Goal: Task Accomplishment & Management: Use online tool/utility

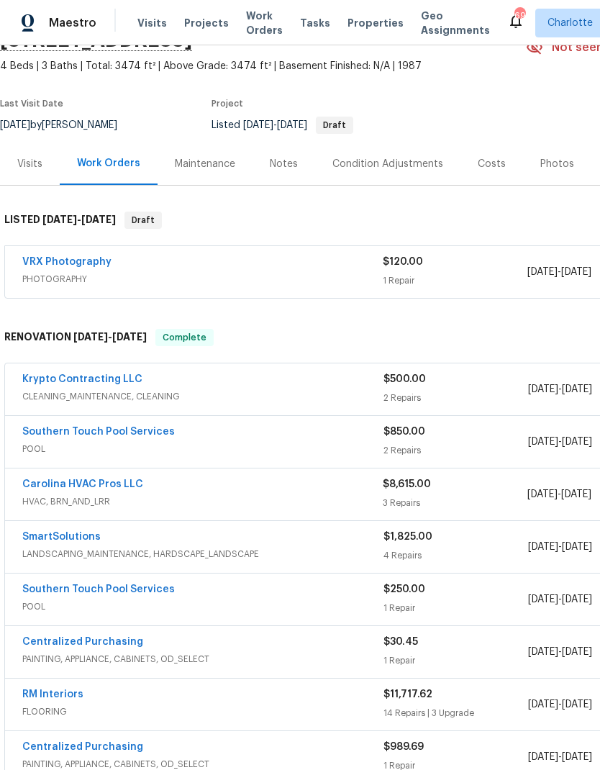
scroll to position [77, 0]
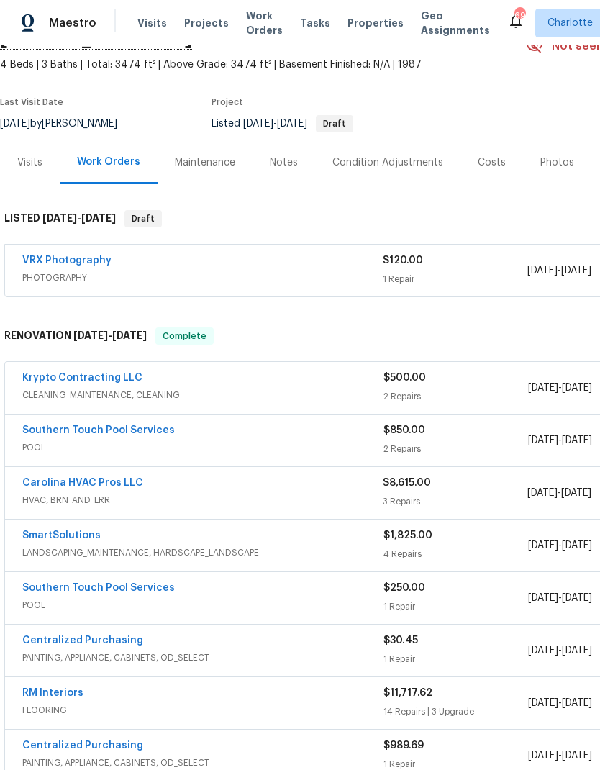
click at [54, 381] on link "Krypto Contracting LLC" at bounding box center [82, 378] width 120 height 10
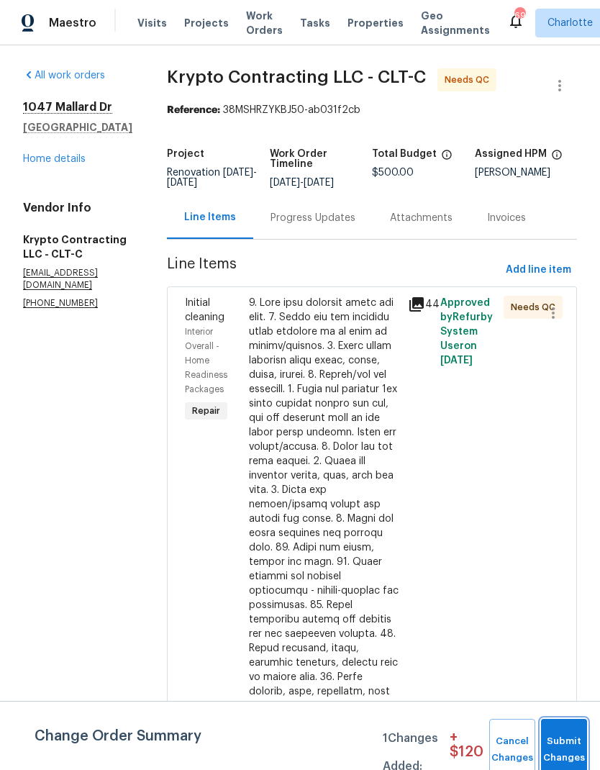
click at [568, 759] on span "Submit Changes" at bounding box center [564, 749] width 32 height 33
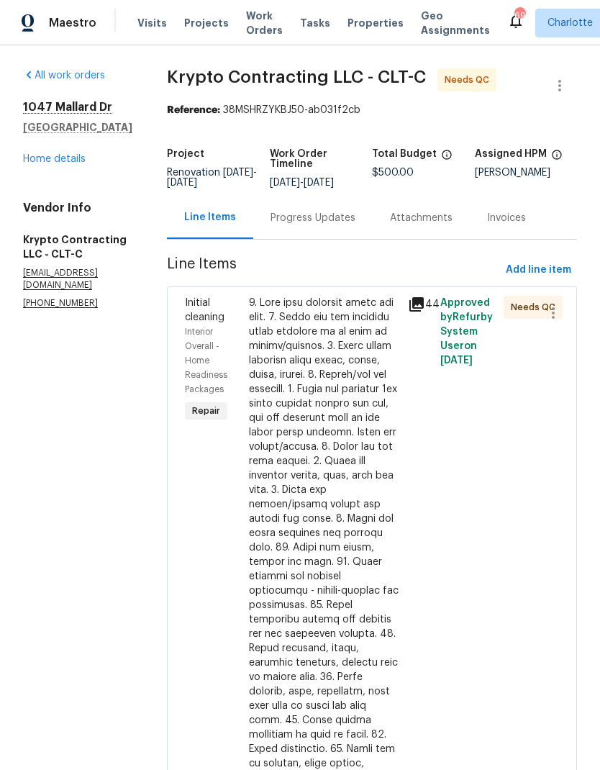
click at [224, 309] on div "Initial cleaning" at bounding box center [212, 310] width 55 height 29
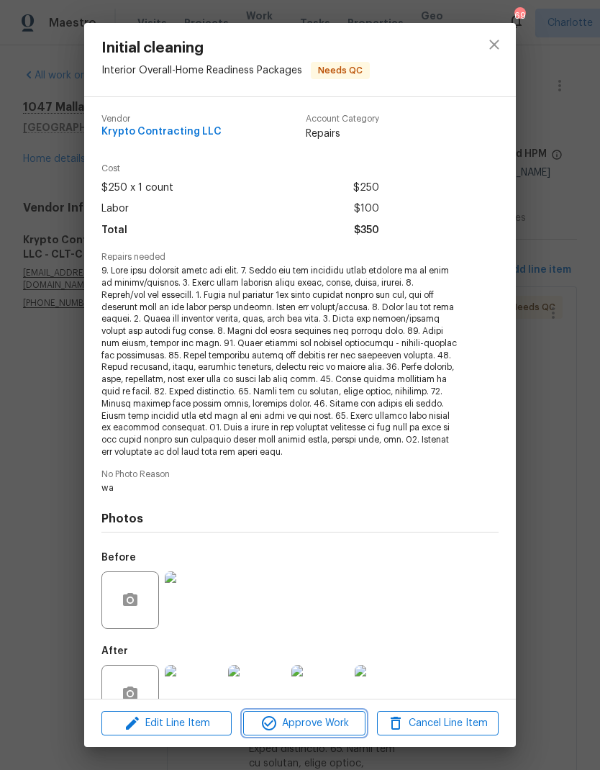
click at [327, 722] on span "Approve Work" at bounding box center [304, 724] width 113 height 18
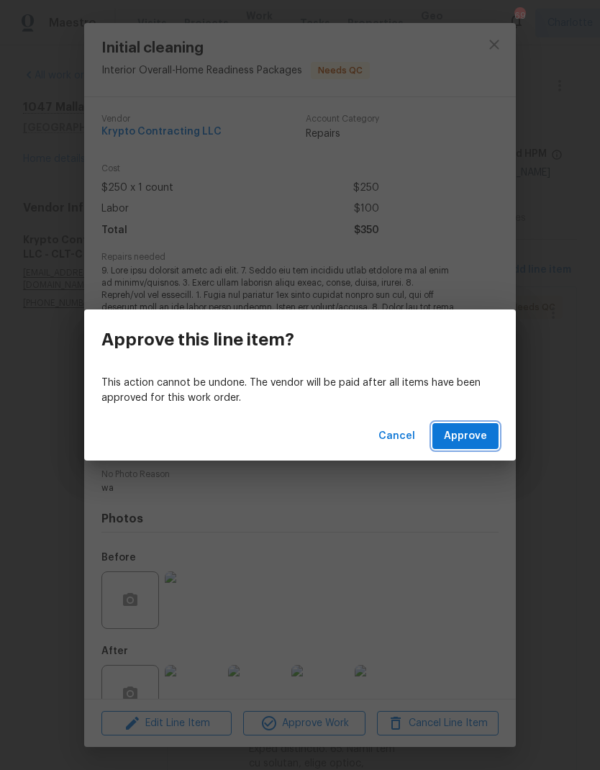
click at [465, 437] on span "Approve" at bounding box center [465, 436] width 43 height 18
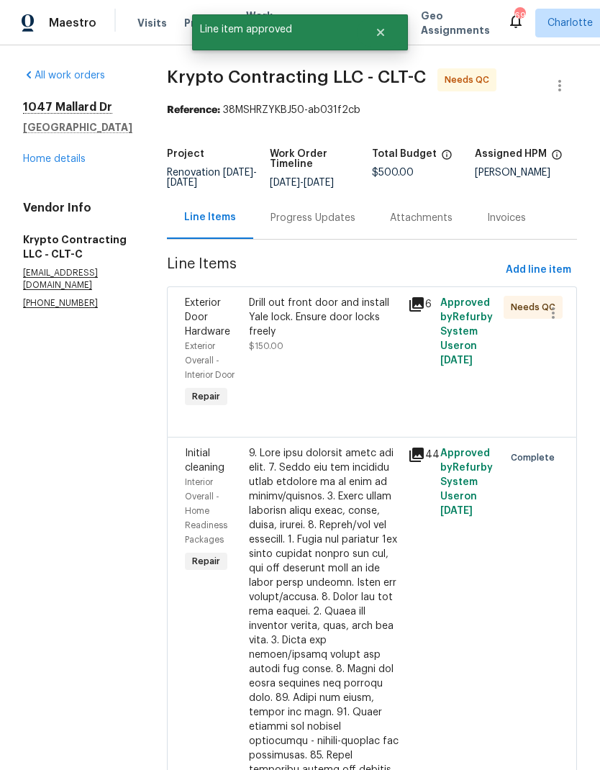
click at [214, 317] on span "Exterior Door Hardware" at bounding box center [207, 317] width 45 height 39
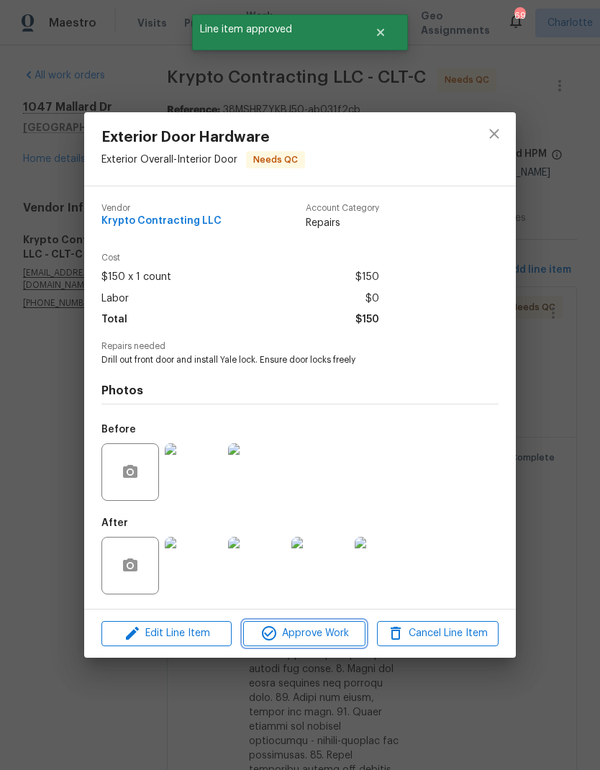
click at [324, 638] on span "Approve Work" at bounding box center [304, 634] width 113 height 18
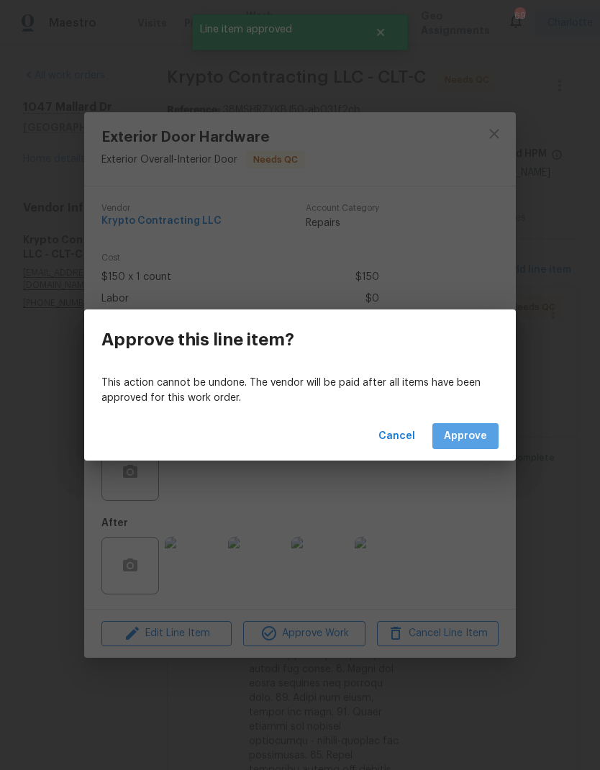
click at [471, 446] on button "Approve" at bounding box center [465, 436] width 66 height 27
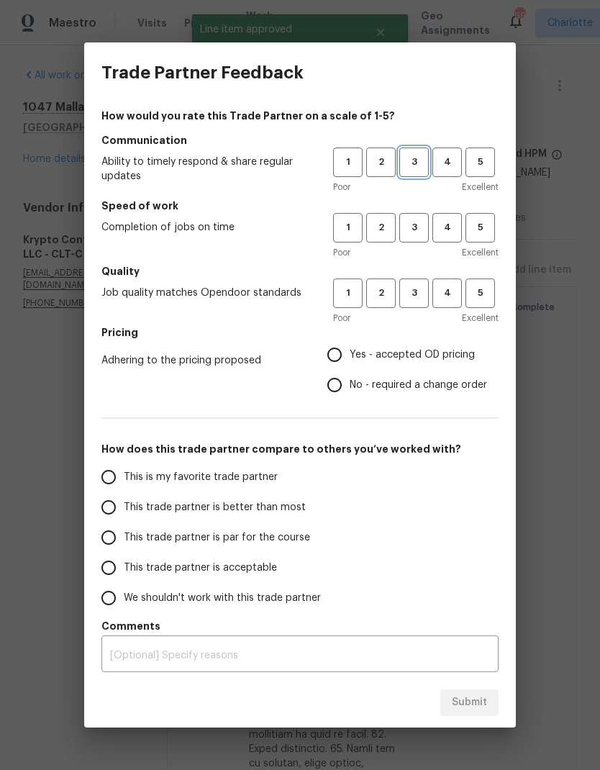
click at [417, 163] on span "3" at bounding box center [414, 162] width 27 height 17
click at [419, 235] on span "3" at bounding box center [414, 227] width 27 height 17
click at [418, 287] on span "3" at bounding box center [414, 293] width 27 height 17
click at [338, 361] on input "Yes - accepted OD pricing" at bounding box center [335, 355] width 30 height 30
radio input "true"
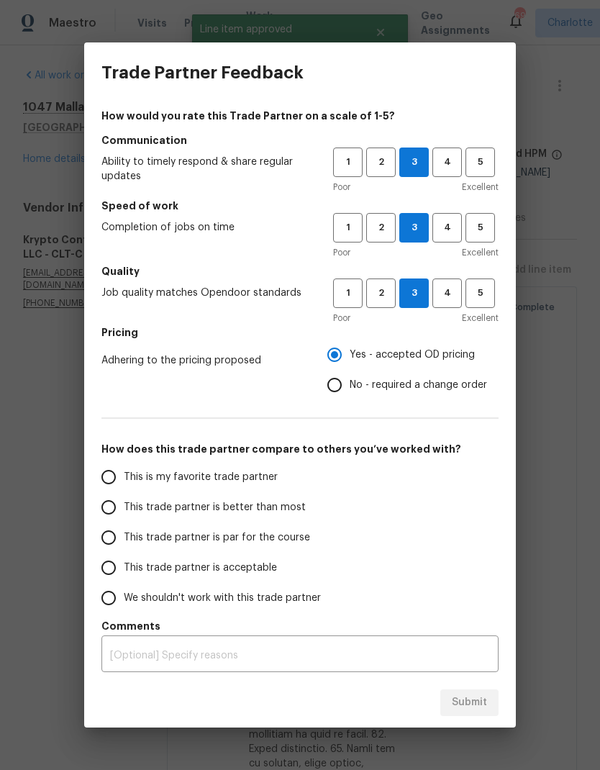
click at [121, 532] on input "This trade partner is par for the course" at bounding box center [109, 537] width 30 height 30
click at [495, 702] on button "Submit" at bounding box center [469, 702] width 58 height 27
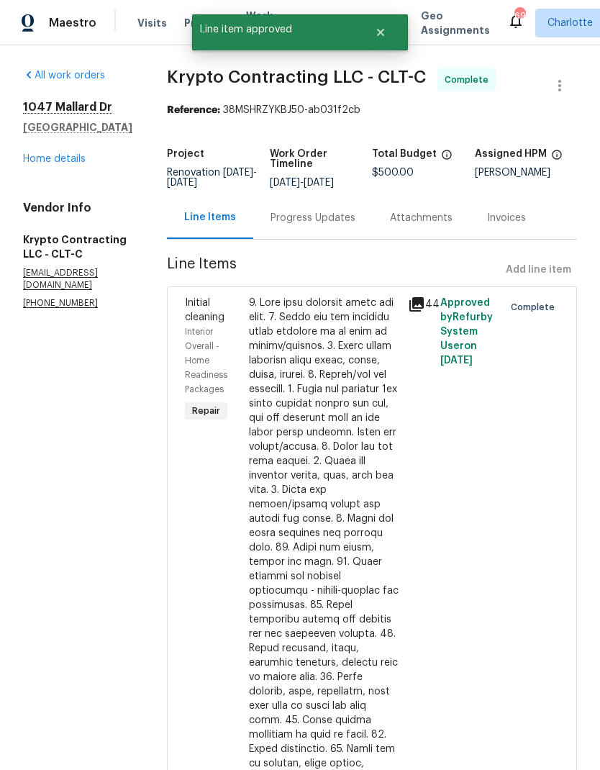
radio input "true"
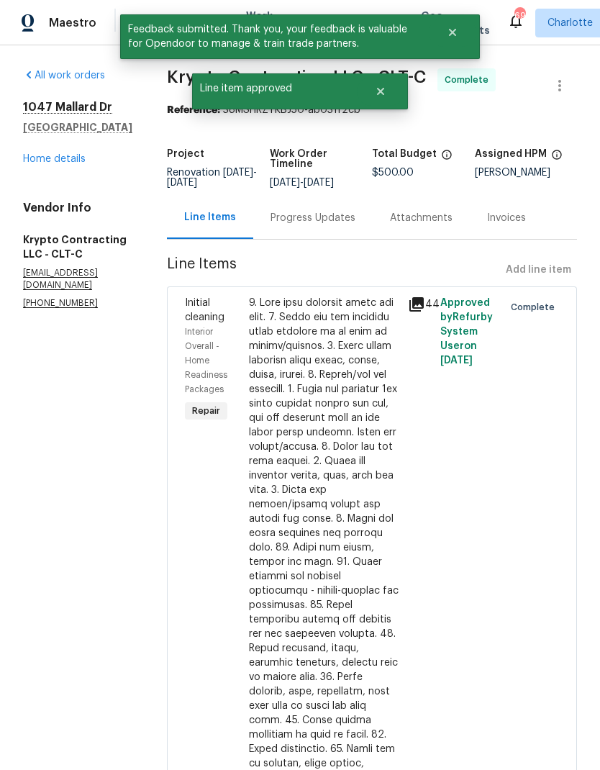
click at [40, 158] on link "Home details" at bounding box center [54, 159] width 63 height 10
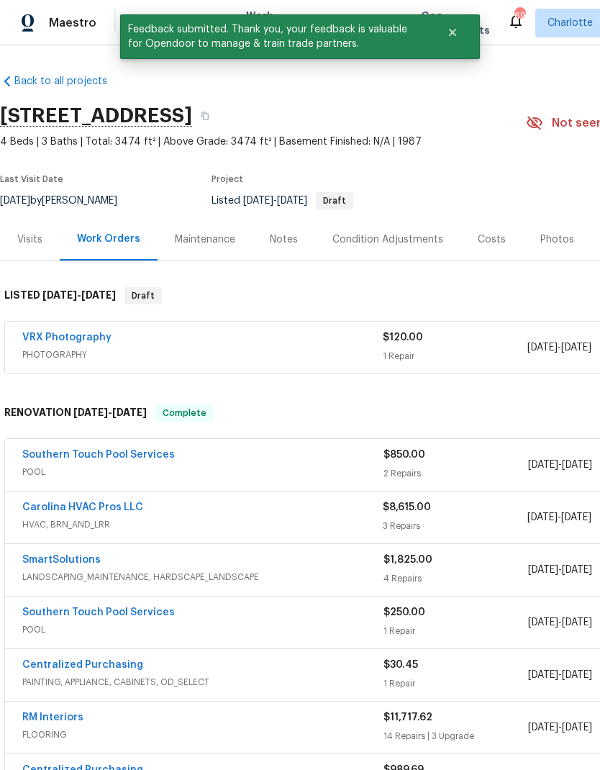
click at [67, 450] on link "Southern Touch Pool Services" at bounding box center [98, 455] width 153 height 10
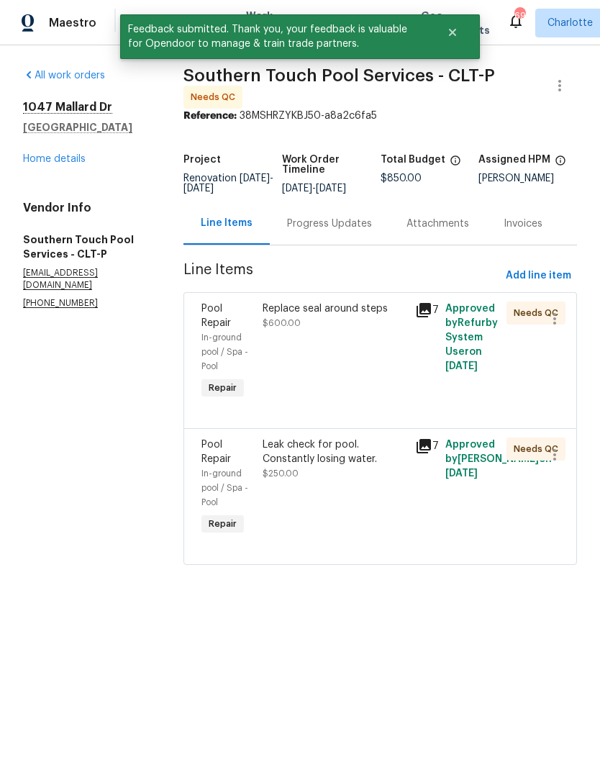
click at [229, 328] on span "Pool Repair" at bounding box center [216, 316] width 30 height 24
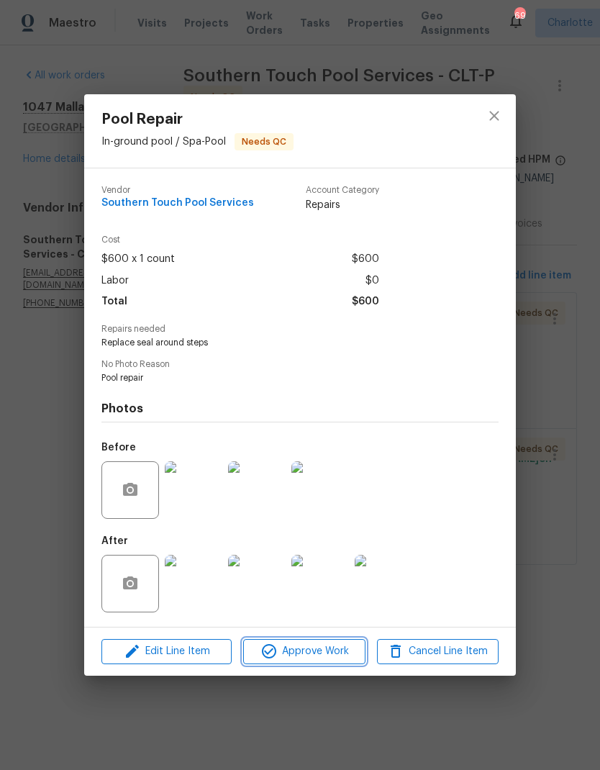
click at [328, 656] on span "Approve Work" at bounding box center [304, 652] width 113 height 18
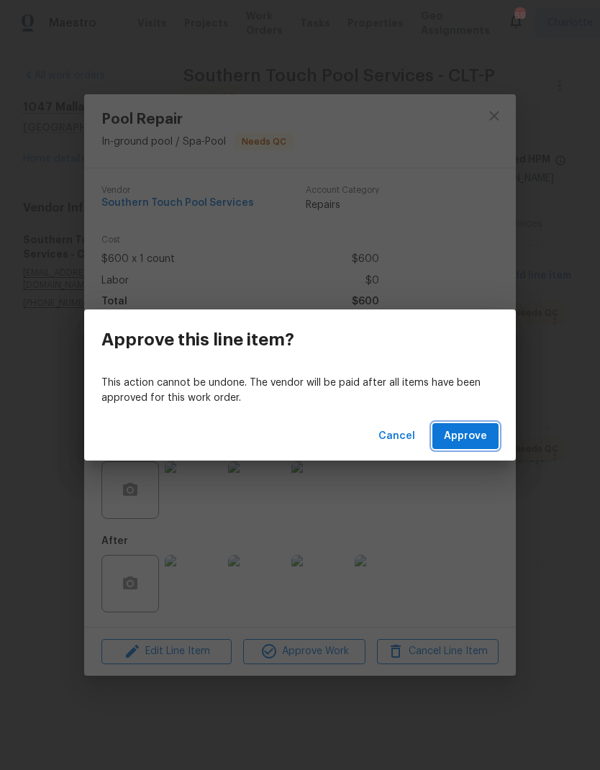
click at [476, 431] on span "Approve" at bounding box center [465, 436] width 43 height 18
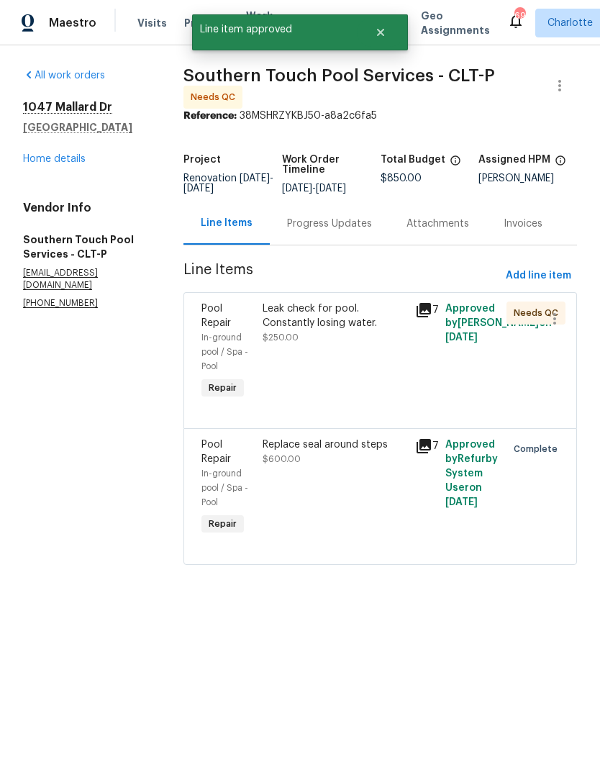
click at [223, 340] on div "In-ground pool / Spa - Pool" at bounding box center [227, 351] width 53 height 43
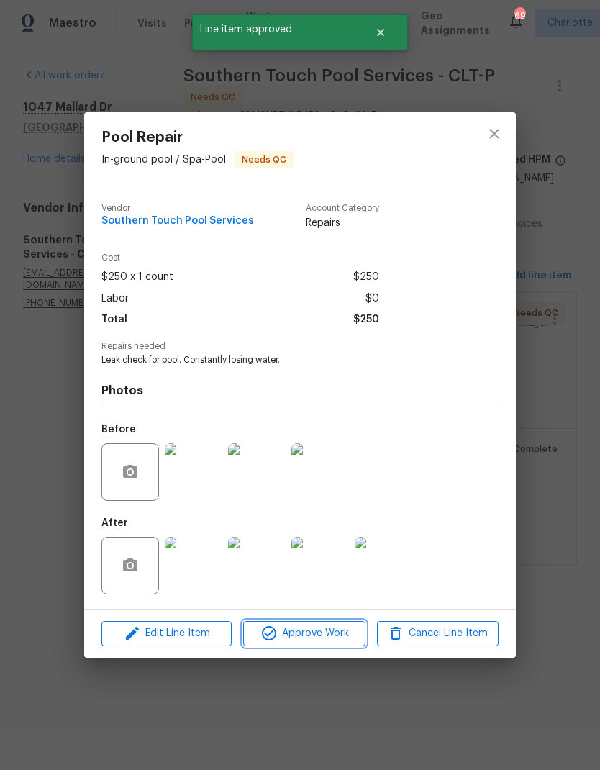
click at [325, 634] on span "Approve Work" at bounding box center [304, 634] width 113 height 18
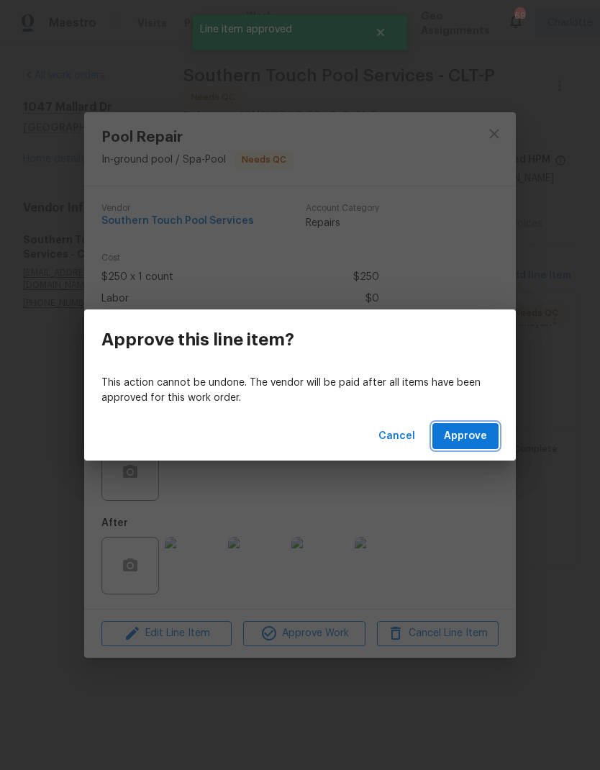
click at [481, 427] on span "Approve" at bounding box center [465, 436] width 43 height 18
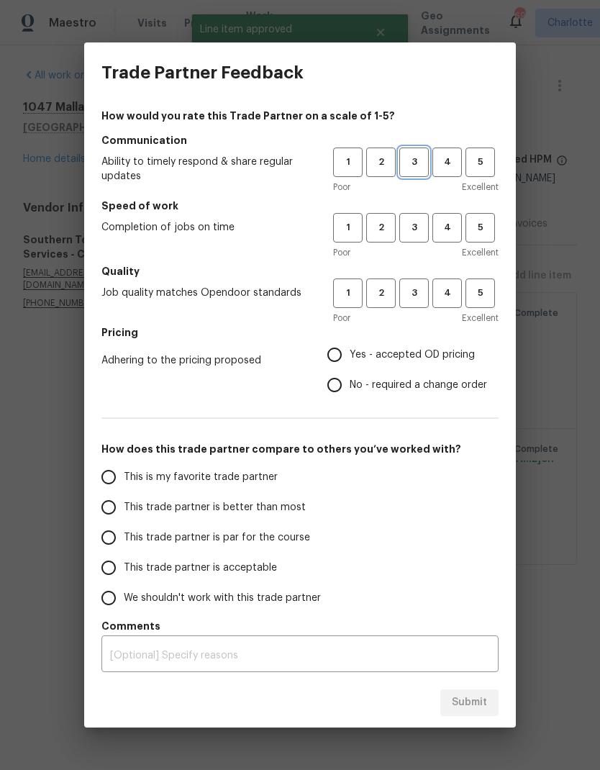
click at [401, 173] on button "3" at bounding box center [414, 163] width 30 height 30
click at [414, 224] on span "3" at bounding box center [414, 227] width 27 height 17
click at [423, 284] on button "3" at bounding box center [414, 293] width 30 height 30
click at [340, 348] on input "Yes - accepted OD pricing" at bounding box center [335, 355] width 30 height 30
radio input "true"
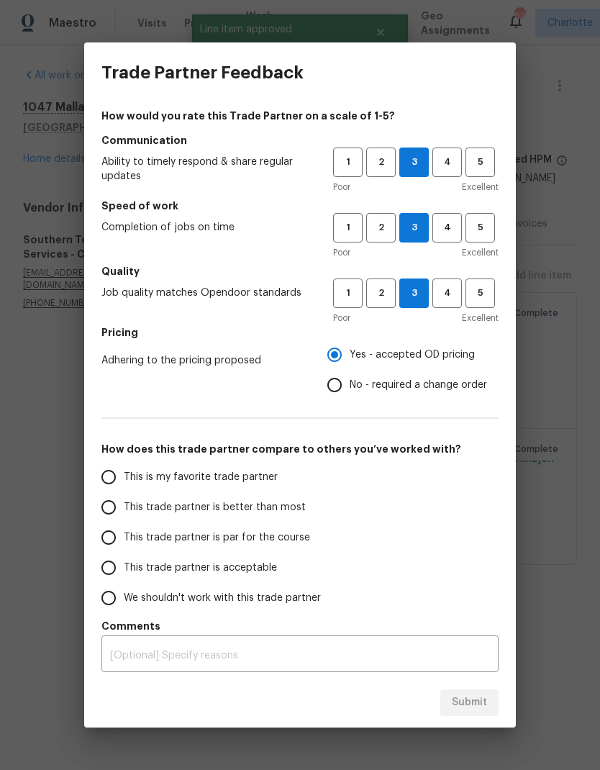
click at [119, 514] on input "This trade partner is better than most" at bounding box center [109, 507] width 30 height 30
click at [485, 695] on span "Submit" at bounding box center [469, 703] width 35 height 18
radio input "true"
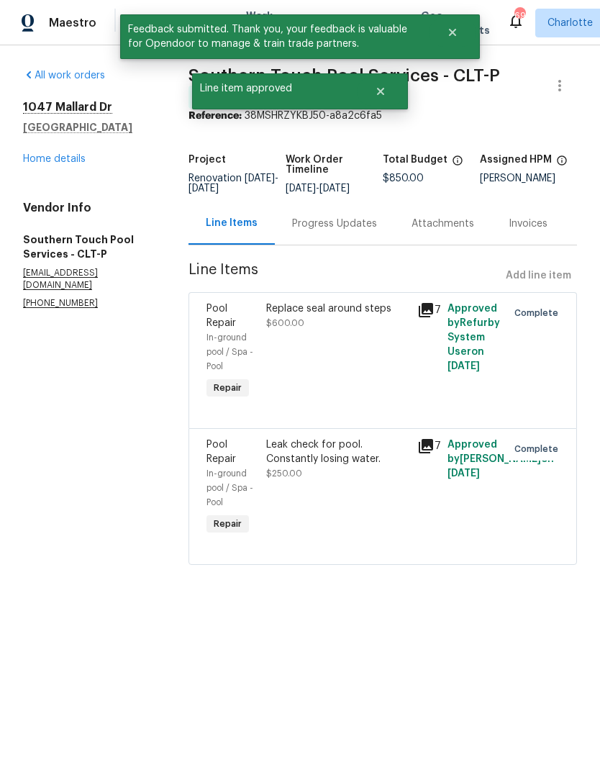
click at [45, 159] on link "Home details" at bounding box center [54, 159] width 63 height 10
